Goal: Use online tool/utility: Use online tool/utility

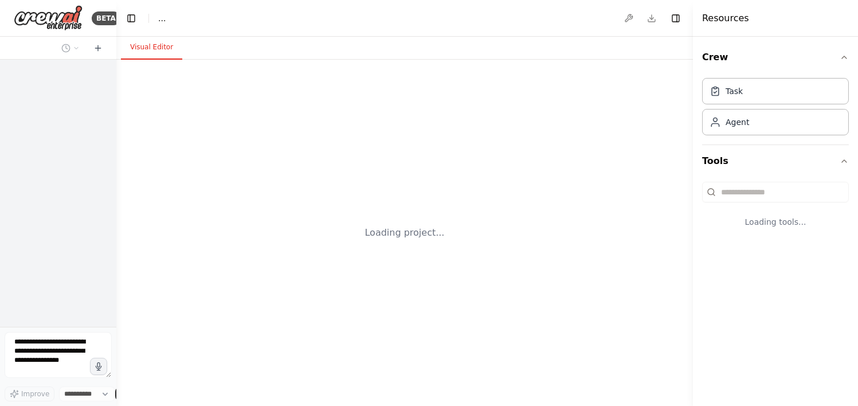
select select "****"
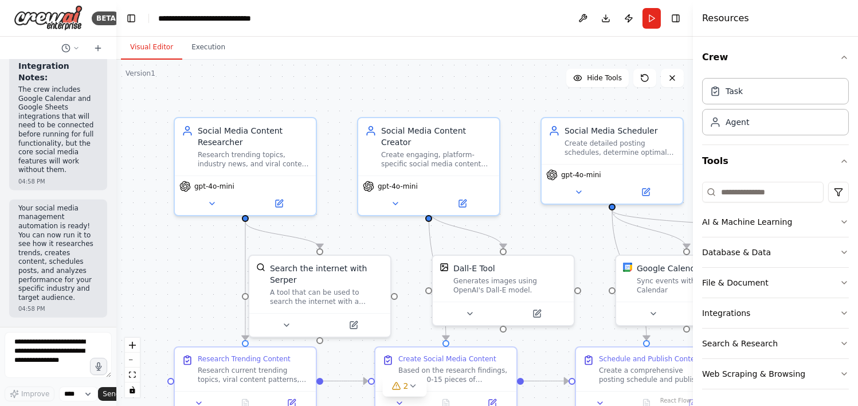
scroll to position [3723, 0]
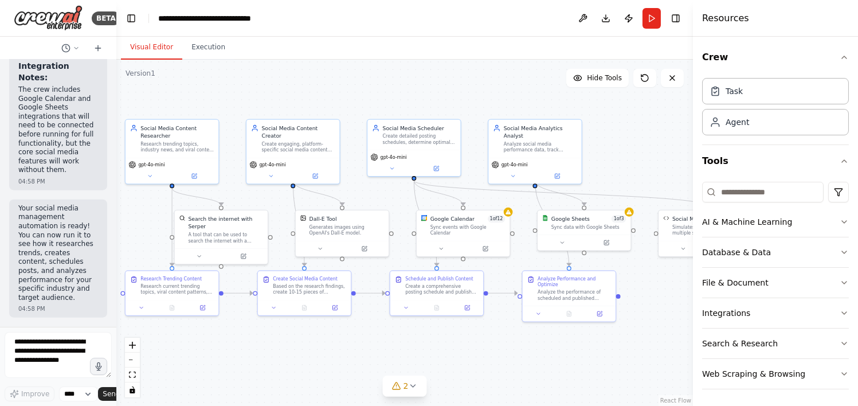
drag, startPoint x: 503, startPoint y: 122, endPoint x: 417, endPoint y: 63, distance: 104.0
click at [417, 63] on div ".deletable-edge-delete-btn { width: 20px; height: 20px; border: 0px solid #ffff…" at bounding box center [404, 233] width 577 height 346
click at [631, 216] on div "Google Sheets 1 of 3 Sync data with Google Sheets" at bounding box center [584, 230] width 95 height 41
click at [584, 222] on div "Sync data with Google Sheets" at bounding box center [588, 225] width 75 height 6
click at [605, 242] on icon at bounding box center [606, 241] width 5 height 5
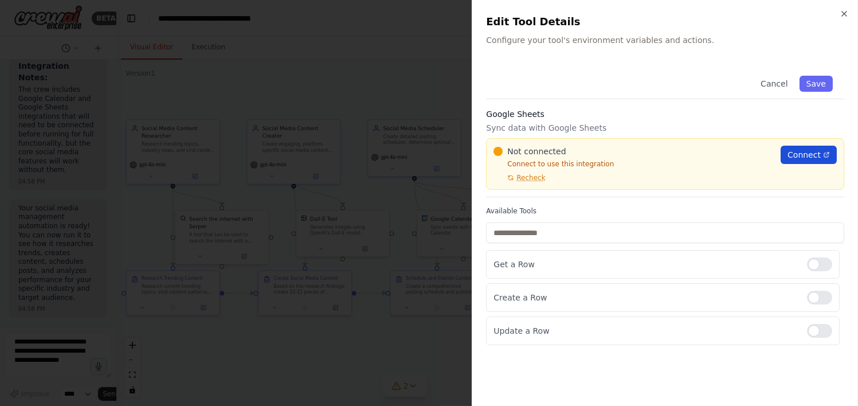
click at [802, 153] on span "Connect" at bounding box center [804, 154] width 33 height 11
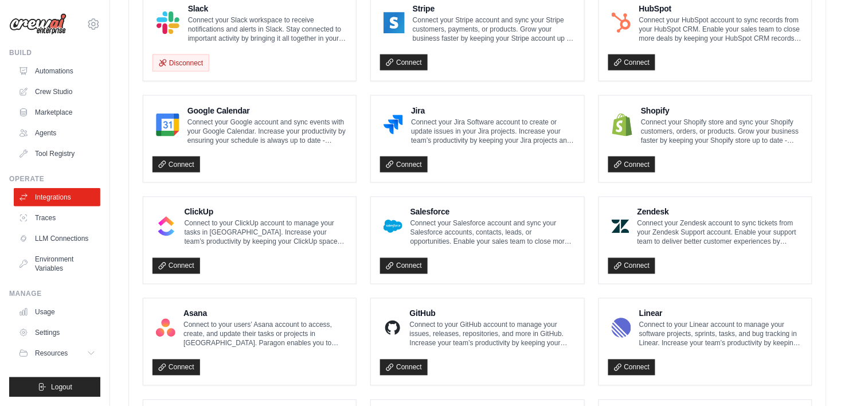
scroll to position [240, 0]
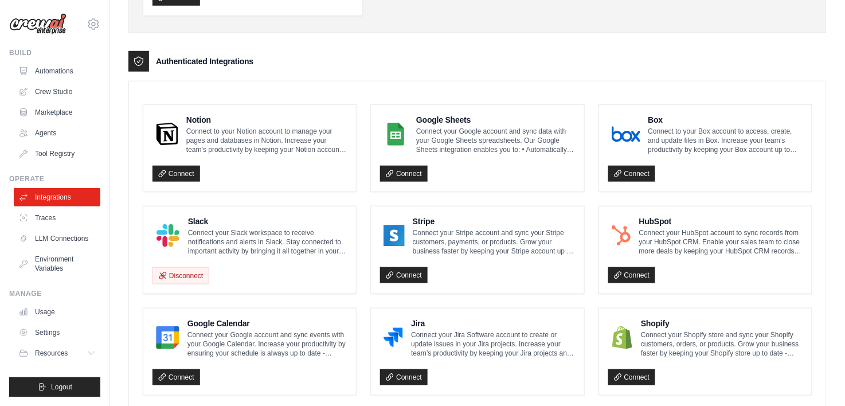
click at [397, 119] on div at bounding box center [396, 134] width 32 height 30
click at [53, 93] on link "Crew Studio" at bounding box center [58, 92] width 87 height 18
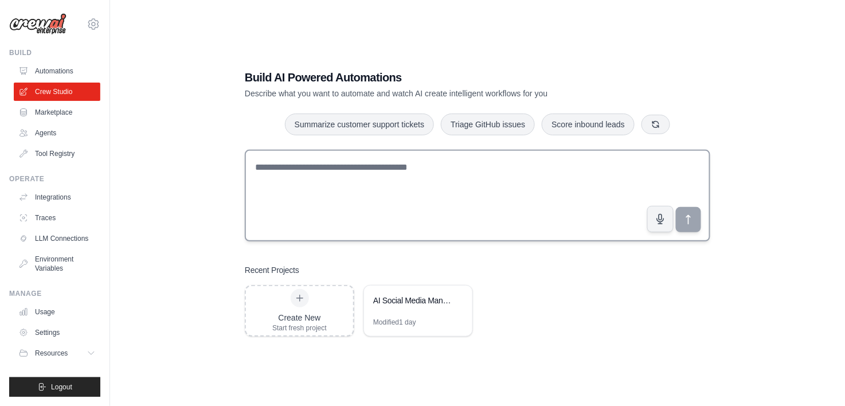
scroll to position [22, 0]
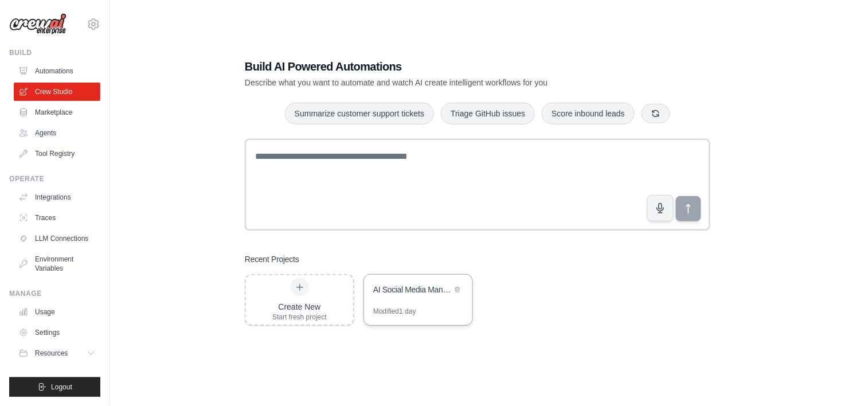
click at [415, 285] on div "AI Social Media Management Suite" at bounding box center [412, 289] width 79 height 11
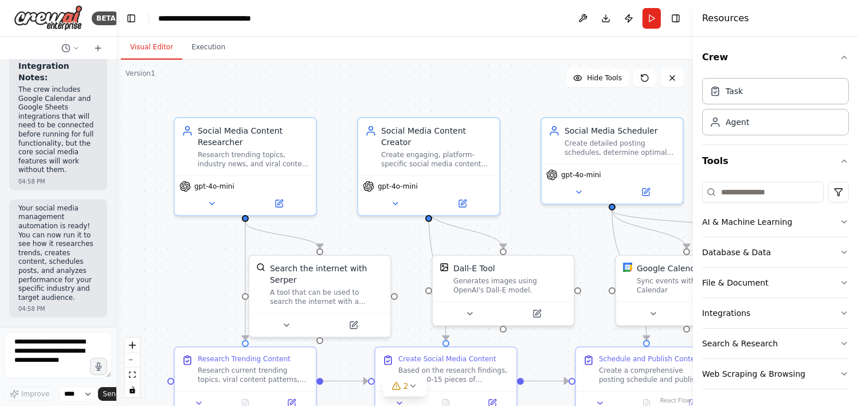
scroll to position [3723, 0]
